Goal: Transaction & Acquisition: Purchase product/service

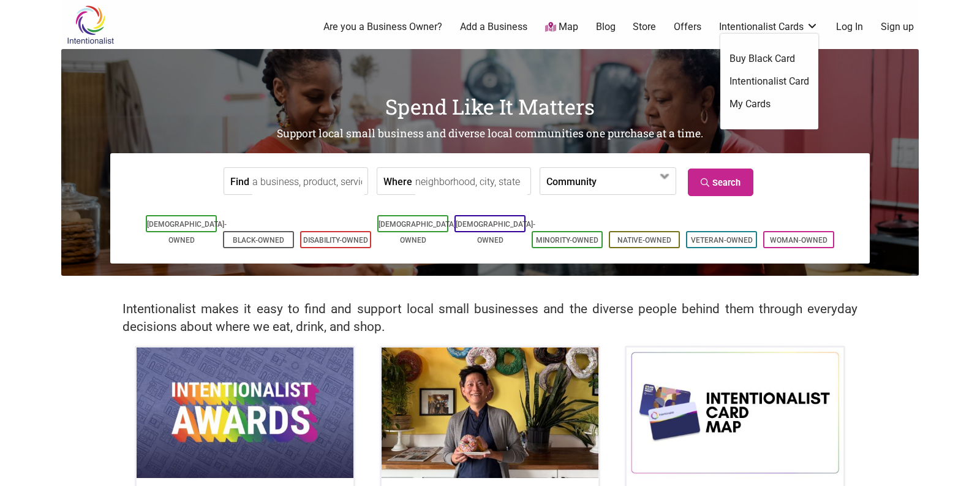
click at [766, 83] on link "Intentionalist Card" at bounding box center [769, 81] width 80 height 13
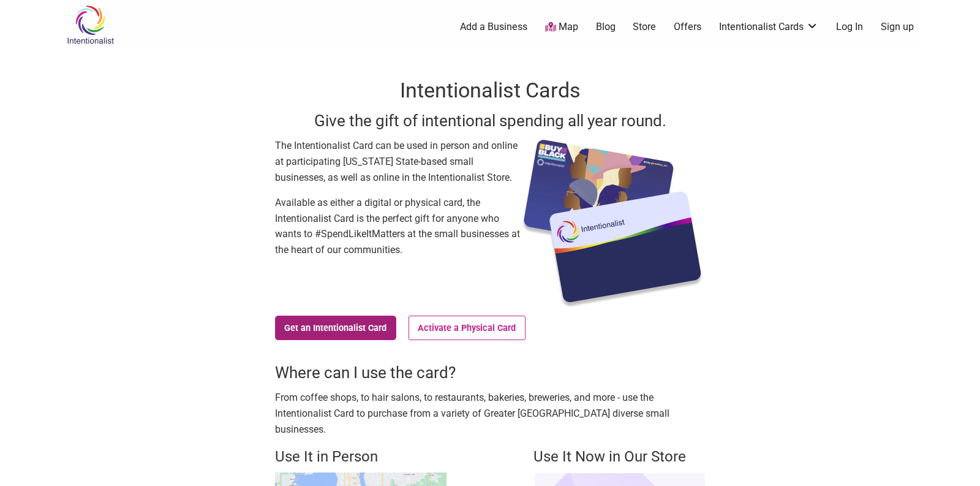
click at [319, 336] on link "Get an Intentionalist Card" at bounding box center [335, 327] width 121 height 24
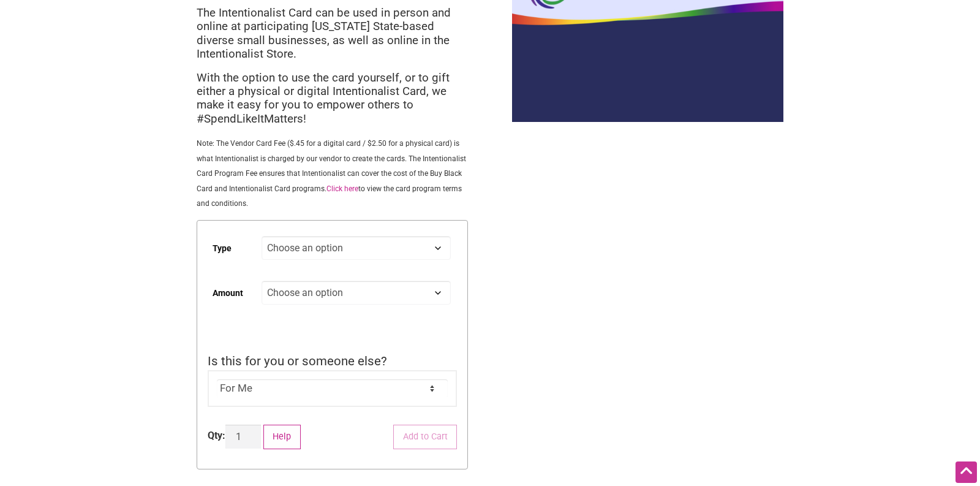
scroll to position [111, 0]
click at [417, 246] on select "Choose an option Digital Physical" at bounding box center [356, 247] width 189 height 24
click at [413, 249] on select "Choose an option Digital Physical" at bounding box center [356, 247] width 189 height 24
click at [410, 284] on select "Choose an option Custom 25 50 100 150 200 250 500" at bounding box center [356, 292] width 189 height 24
